Goal: Information Seeking & Learning: Learn about a topic

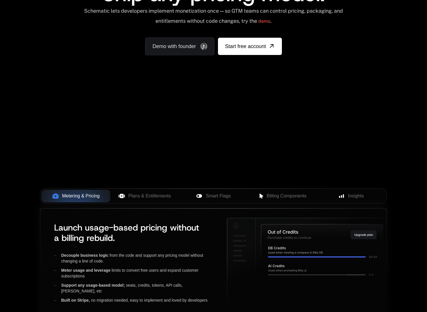
scroll to position [135, 0]
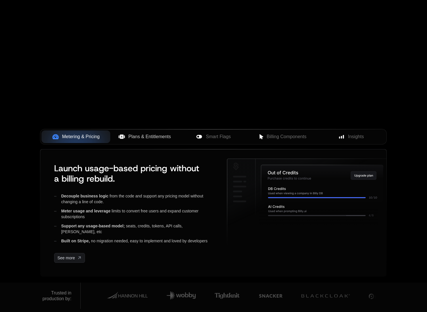
click at [146, 141] on button "Plans & Entitlements" at bounding box center [144, 137] width 69 height 13
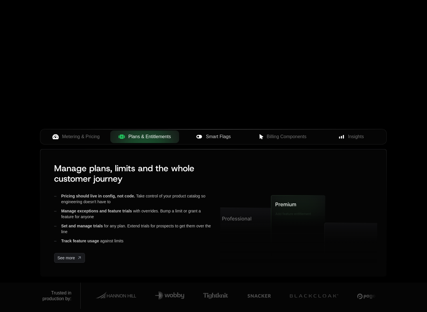
click at [209, 139] on span "Smart Flags" at bounding box center [218, 136] width 25 height 7
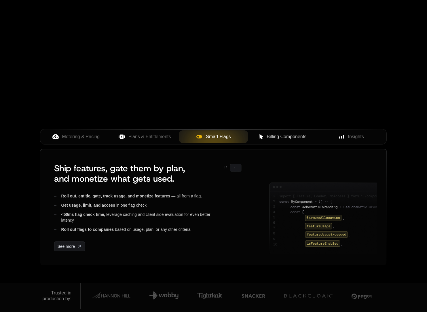
click at [283, 134] on span "Billing Components" at bounding box center [287, 136] width 40 height 7
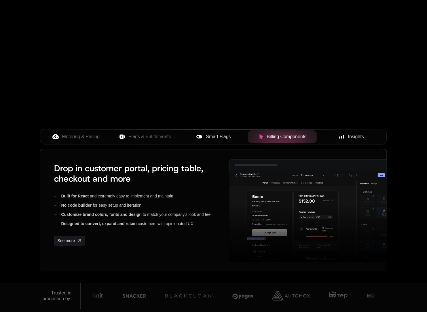
click at [343, 137] on rect at bounding box center [343, 137] width 1 height 4
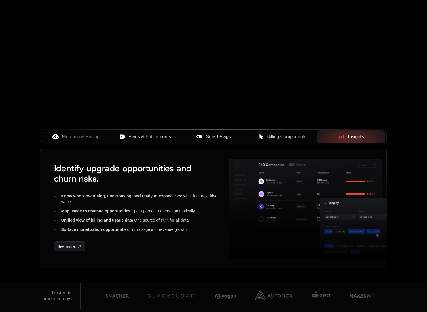
click at [150, 136] on span "Plans & Entitlements" at bounding box center [149, 136] width 43 height 7
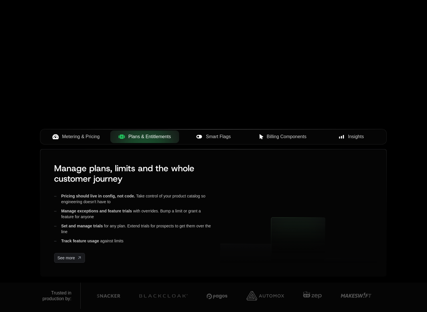
click at [92, 137] on span "Metering & Pricing" at bounding box center [81, 136] width 38 height 7
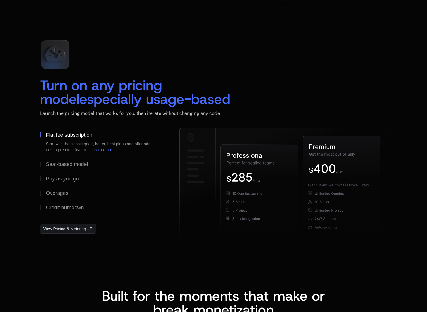
scroll to position [822, 0]
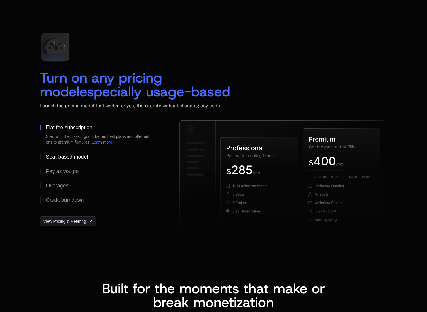
click at [66, 158] on div "Seat-based model" at bounding box center [67, 156] width 42 height 5
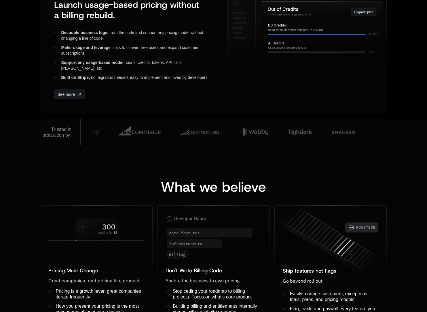
scroll to position [0, 0]
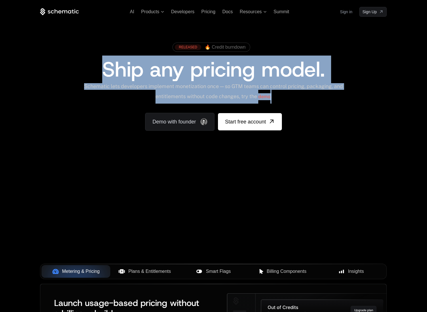
drag, startPoint x: 278, startPoint y: 99, endPoint x: 90, endPoint y: 61, distance: 192.3
click at [90, 61] on div "RELEASED 🔥 Credit burndown Ship any pricing model. Schematic lets developers im…" at bounding box center [213, 85] width 347 height 91
click at [110, 106] on div "RELEASED 🔥 Credit burndown Ship any pricing model. Schematic lets developers im…" at bounding box center [213, 85] width 347 height 91
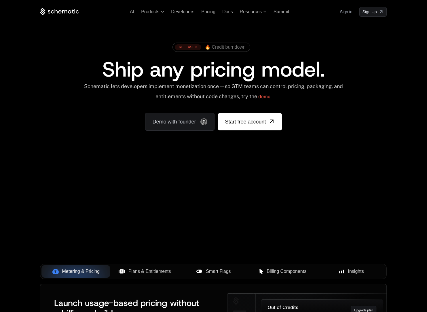
click at [90, 220] on div "Your browser does not support the video tag." at bounding box center [213, 170] width 375 height 243
